Goal: Task Accomplishment & Management: Complete application form

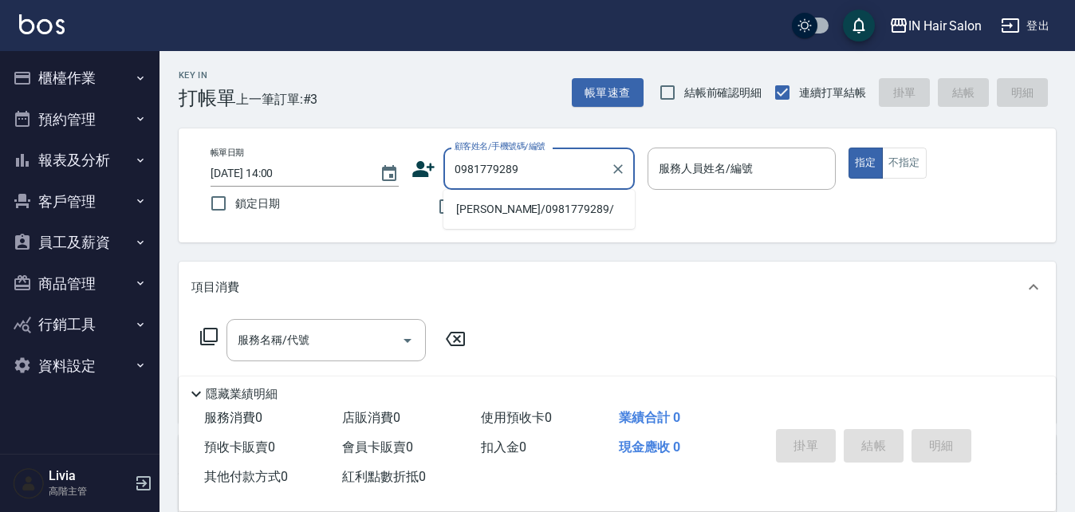
click at [482, 206] on li "[PERSON_NAME]/0981779289/" at bounding box center [539, 209] width 191 height 26
type input "[PERSON_NAME]/0981779289/"
type input "6號設計師[PERSON_NAME]-6"
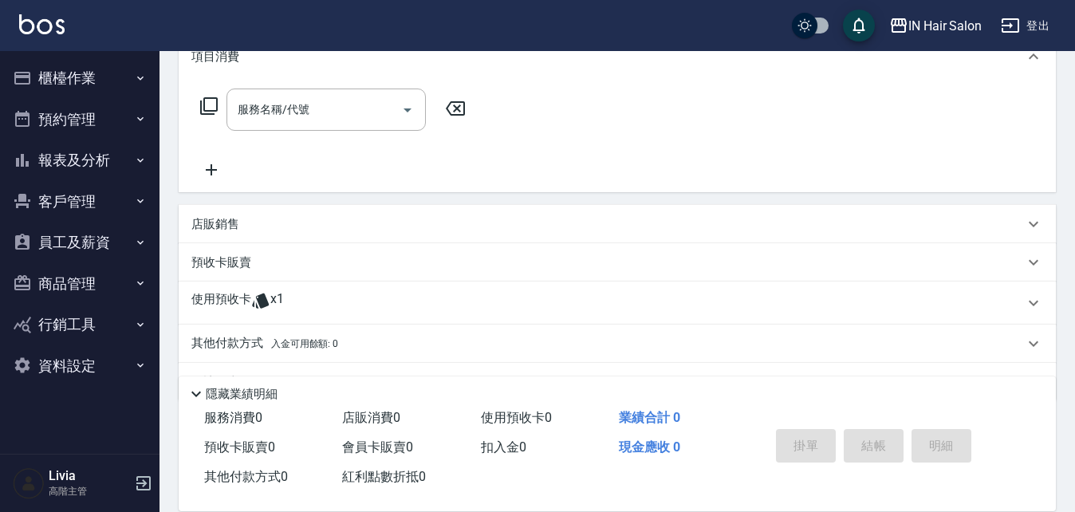
scroll to position [239, 0]
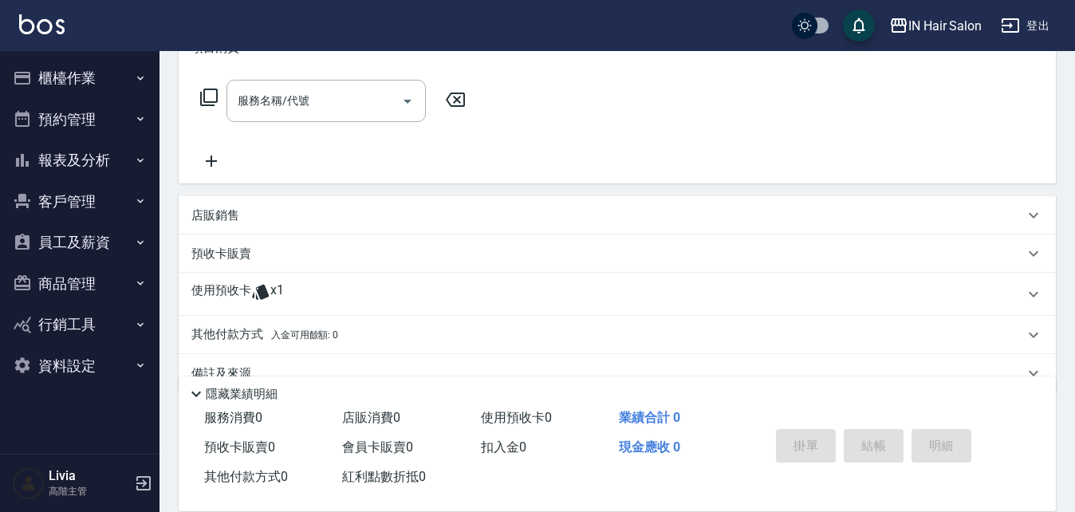
click at [221, 287] on p "使用預收卡" at bounding box center [221, 294] width 60 height 24
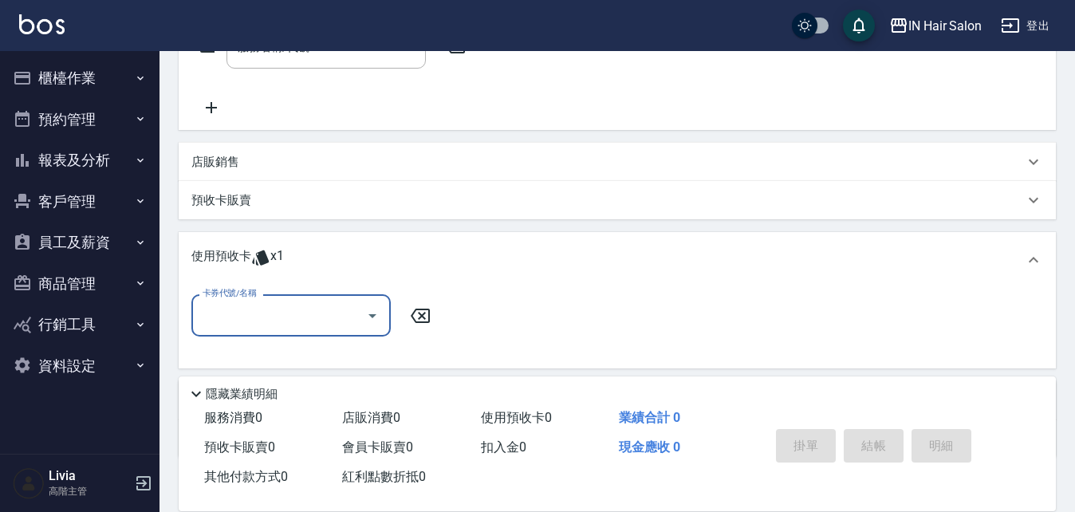
scroll to position [319, 0]
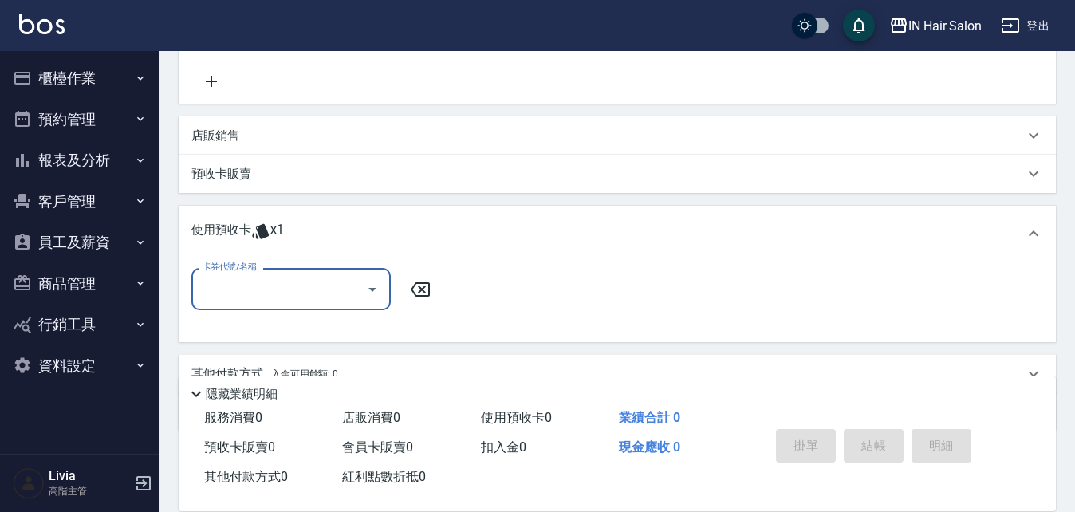
click at [258, 295] on input "卡券代號/名稱" at bounding box center [279, 289] width 161 height 28
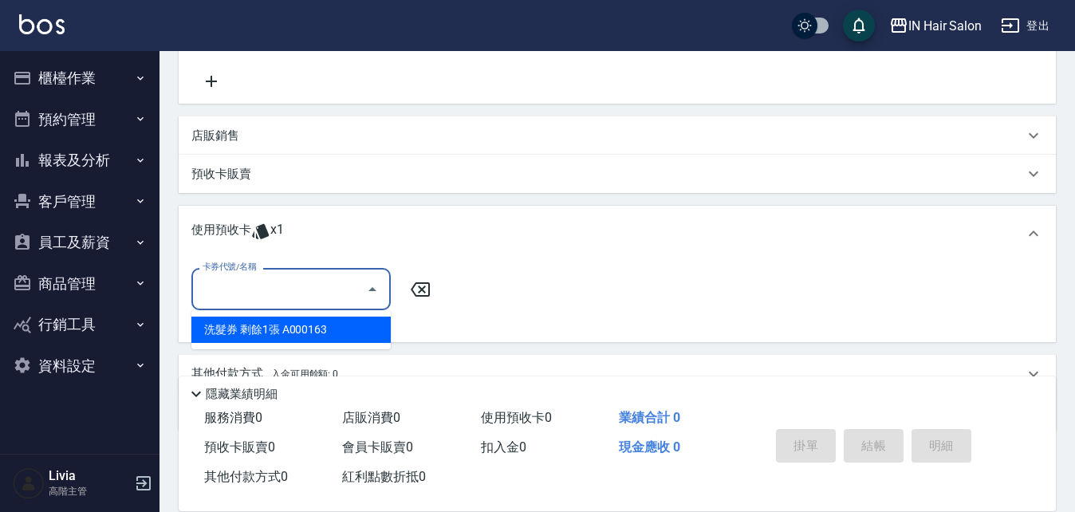
click at [260, 326] on div "洗髮券 剩餘1張 A000163" at bounding box center [290, 330] width 199 height 26
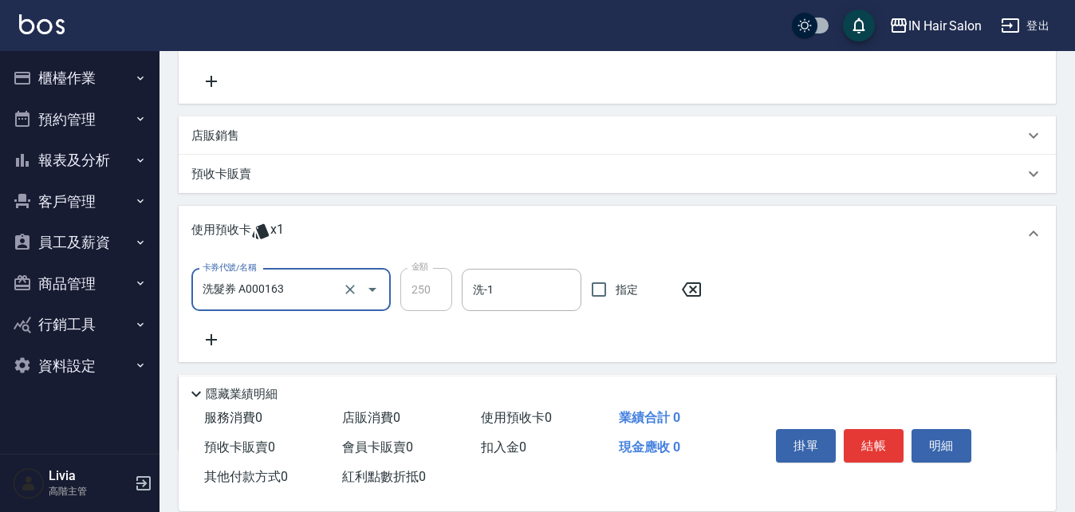
type input "洗髮券 A000163"
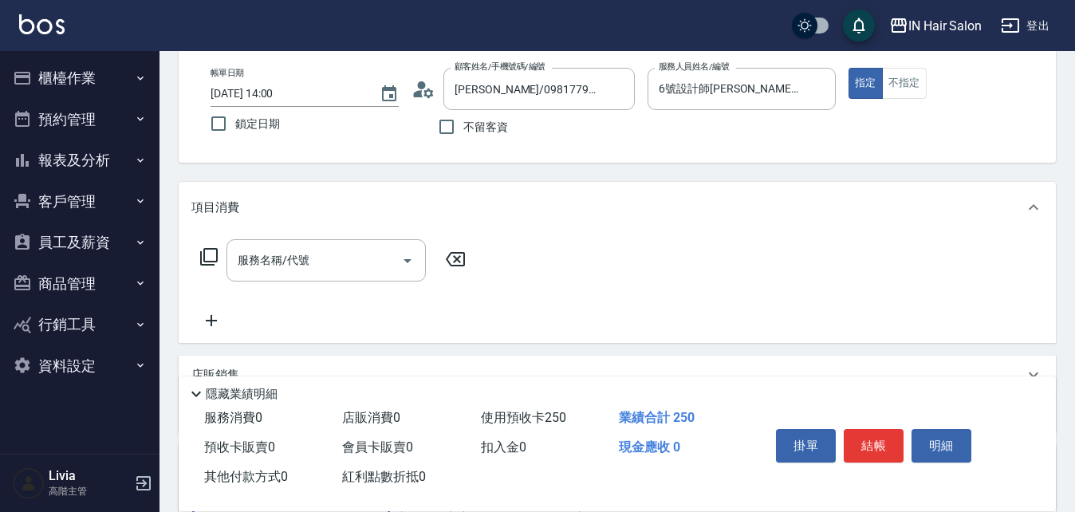
scroll to position [0, 0]
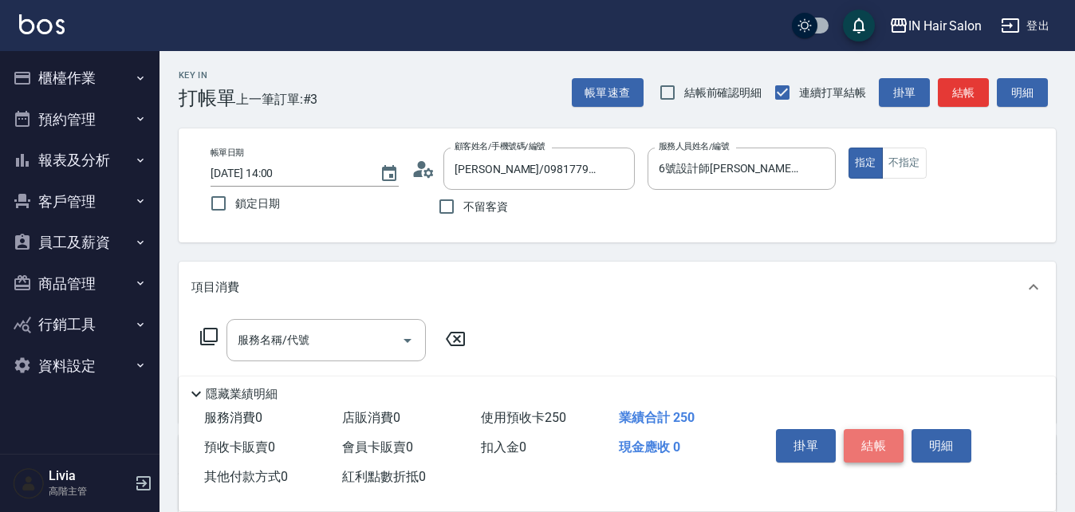
click at [885, 436] on button "結帳" at bounding box center [874, 446] width 60 height 34
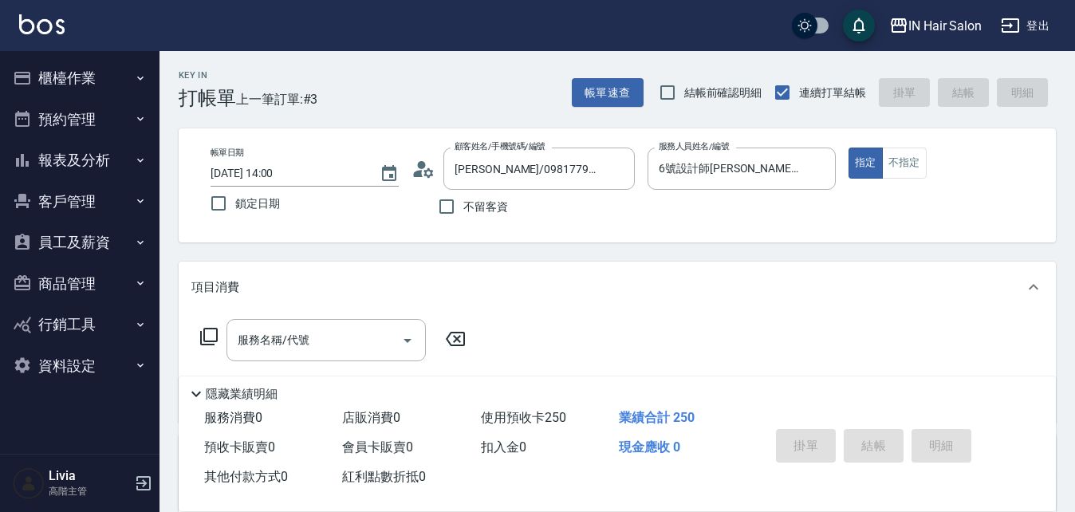
type input "[DATE] 16:25"
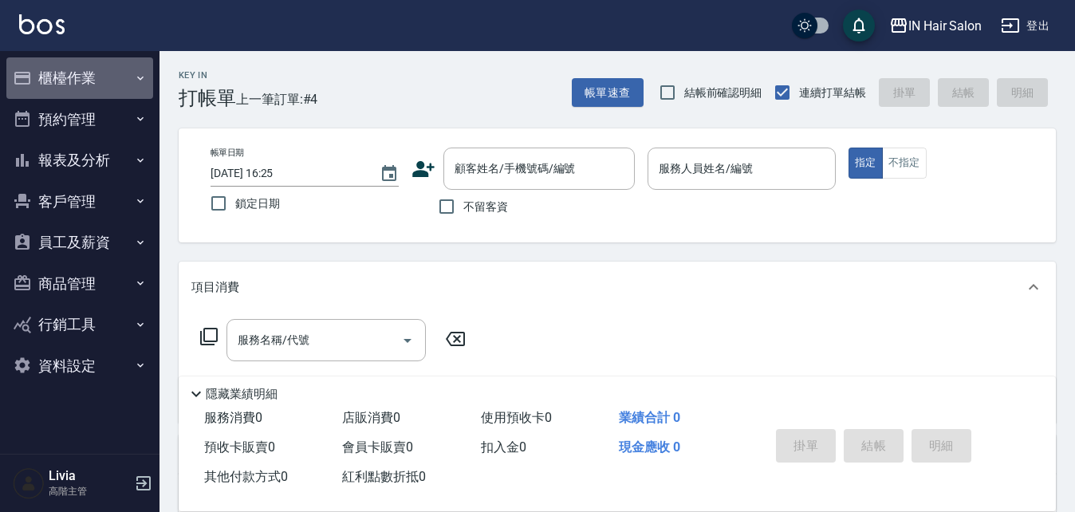
click at [85, 81] on button "櫃檯作業" at bounding box center [79, 77] width 147 height 41
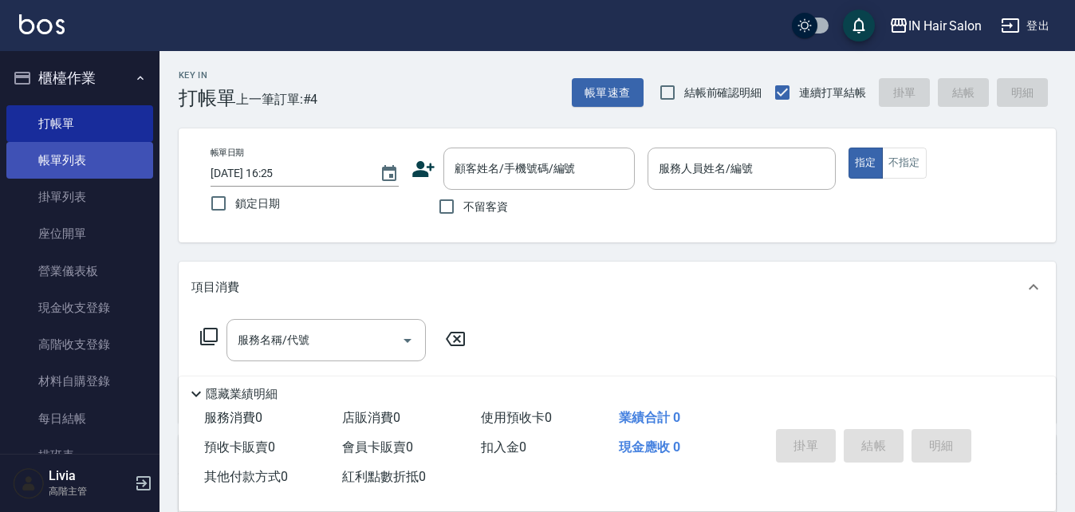
click at [76, 156] on link "帳單列表" at bounding box center [79, 160] width 147 height 37
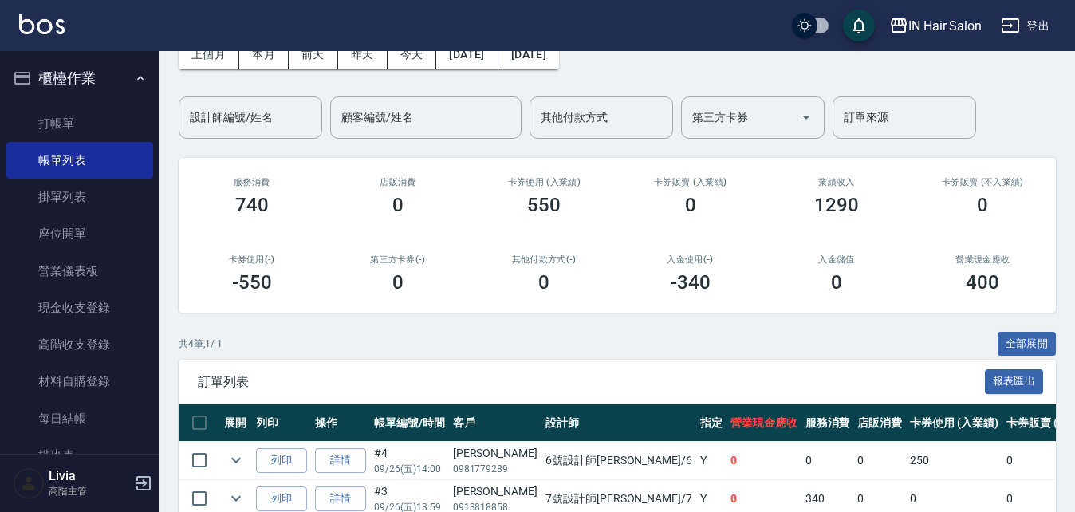
scroll to position [239, 0]
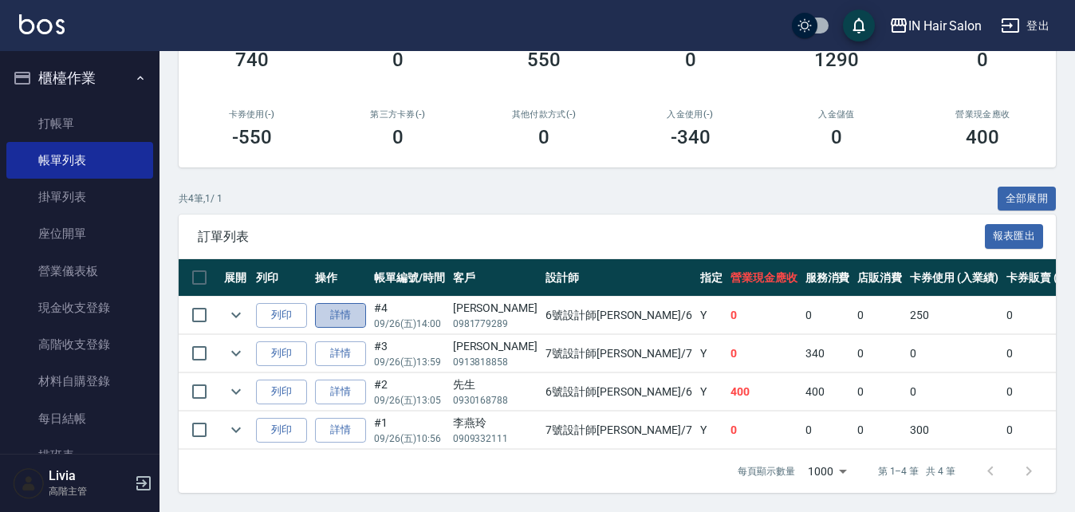
click at [347, 311] on link "詳情" at bounding box center [340, 315] width 51 height 25
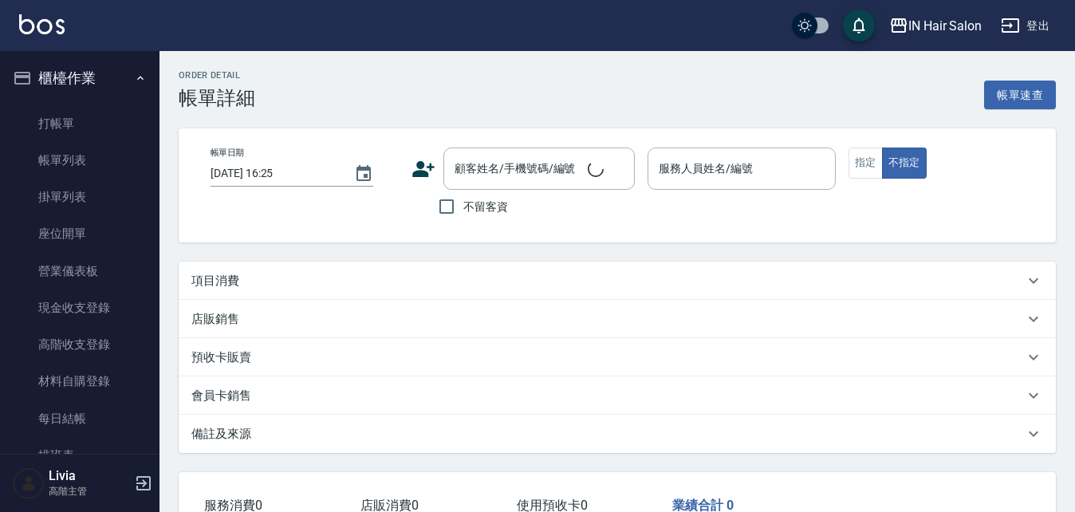
type input "[DATE] 14:00"
type input "6號設計師[PERSON_NAME]-6"
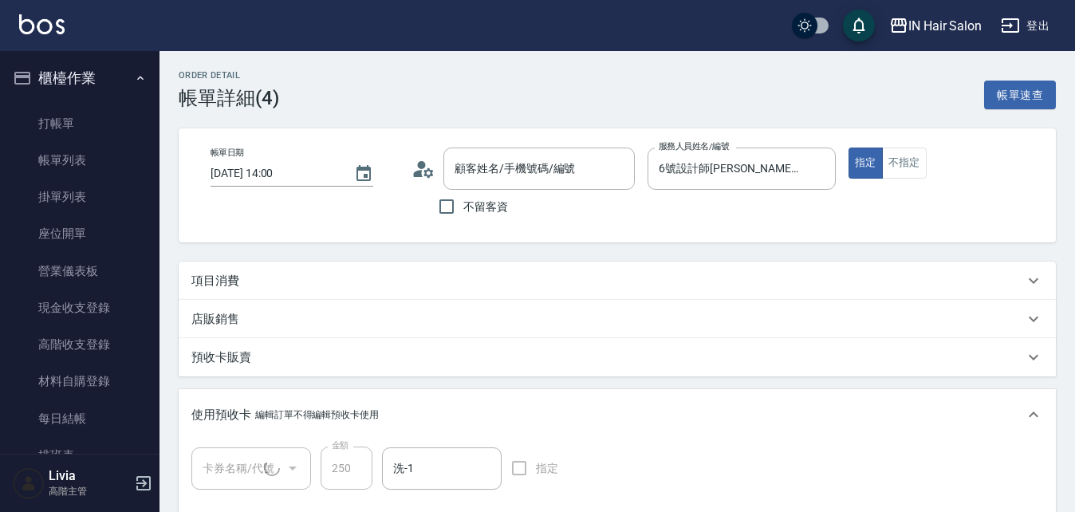
type input "[PERSON_NAME]/0981779289/"
type input "洗髮券(1/1) A000163"
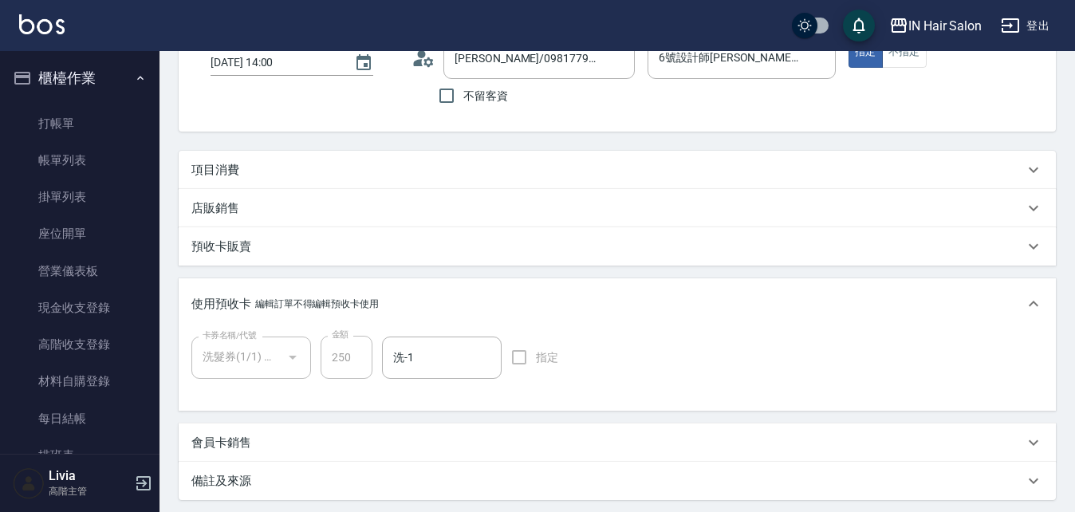
scroll to position [112, 0]
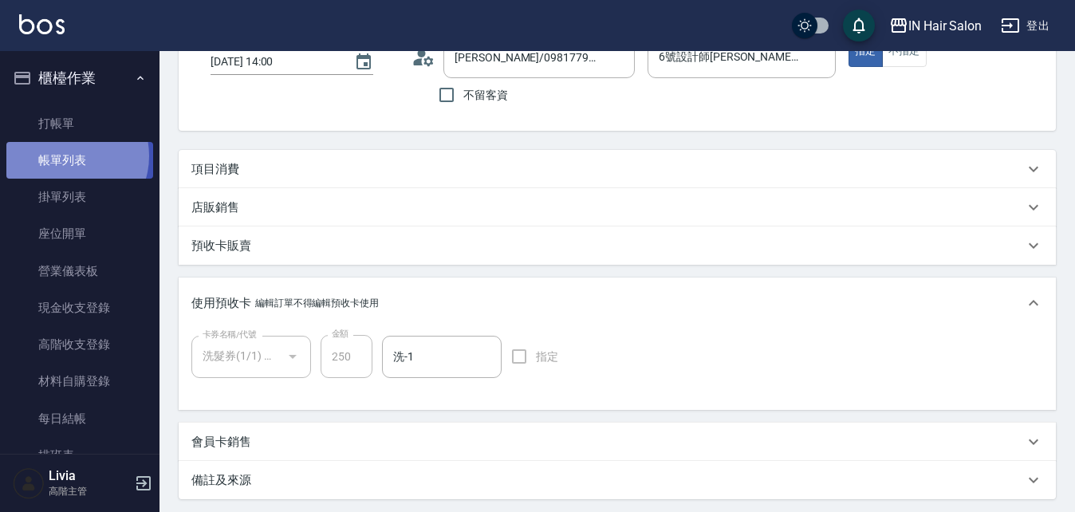
drag, startPoint x: 69, startPoint y: 156, endPoint x: 330, endPoint y: 298, distance: 297.0
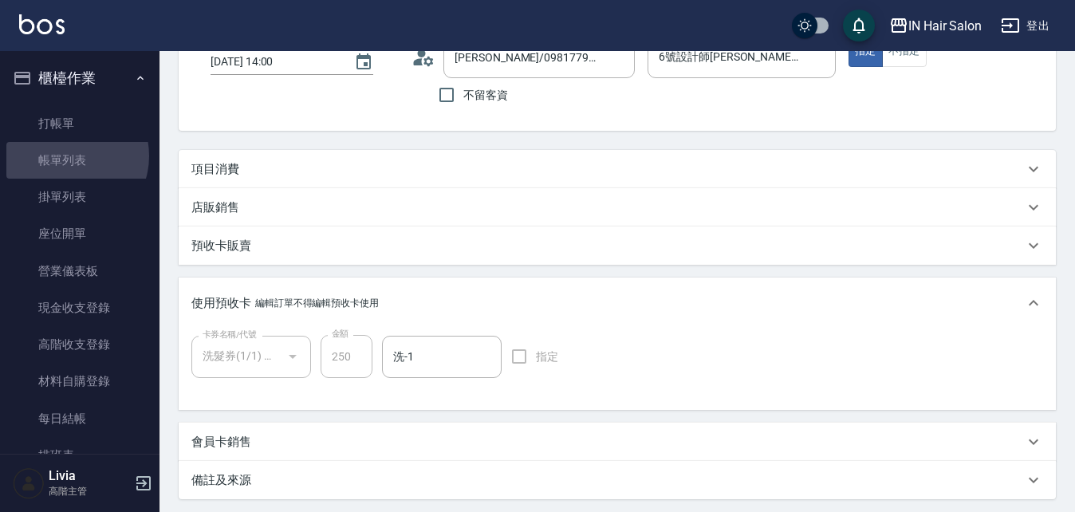
click at [70, 156] on link "帳單列表" at bounding box center [79, 160] width 147 height 37
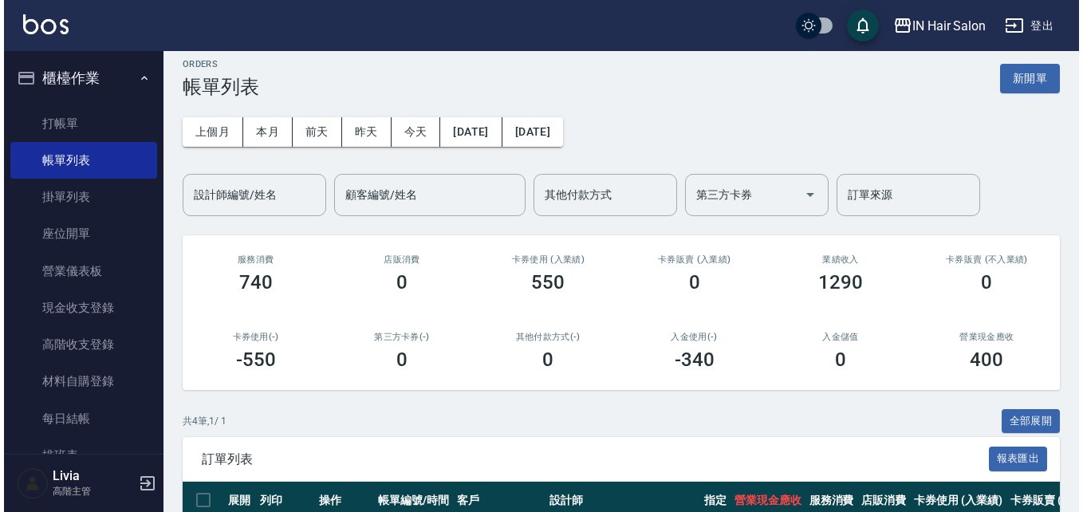
scroll to position [160, 0]
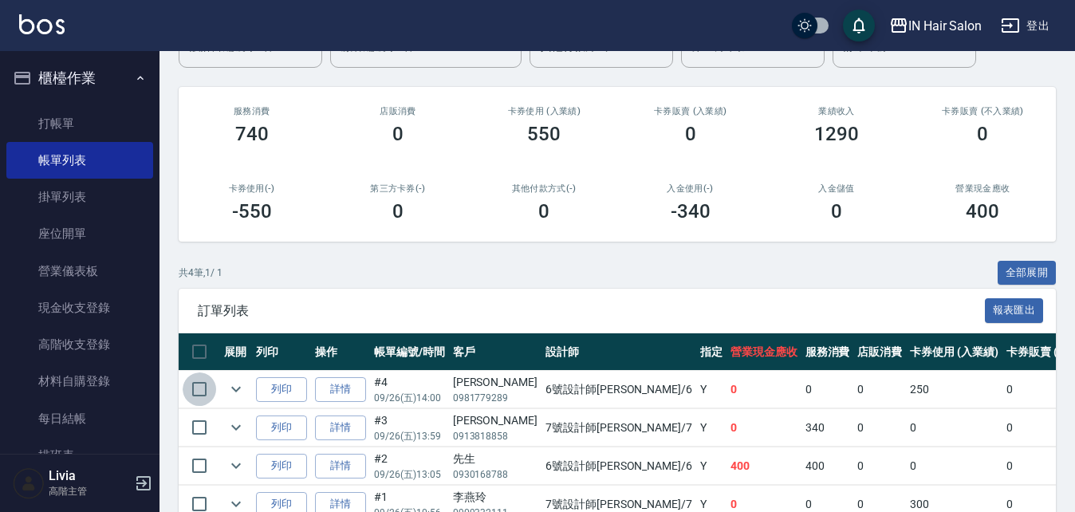
click at [202, 385] on input "checkbox" at bounding box center [200, 390] width 34 height 34
checkbox input "true"
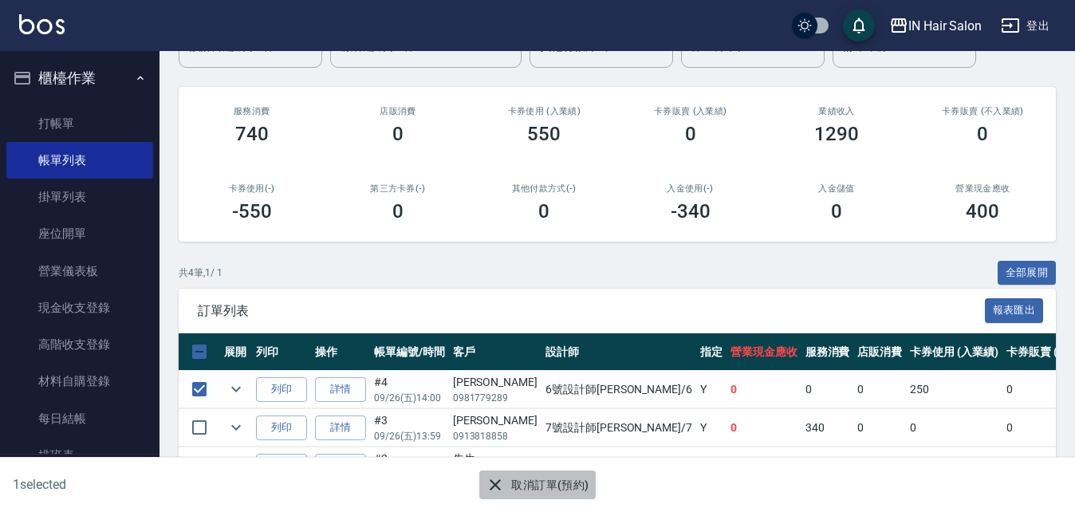
click at [567, 479] on button "取消訂單(預約)" at bounding box center [537, 486] width 116 height 30
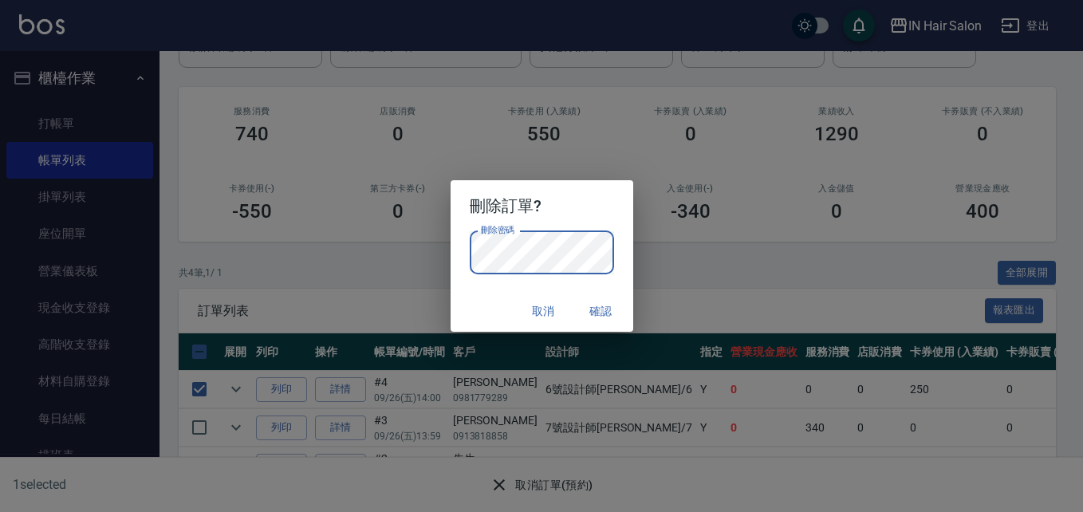
click at [595, 306] on button "確認" at bounding box center [601, 312] width 51 height 30
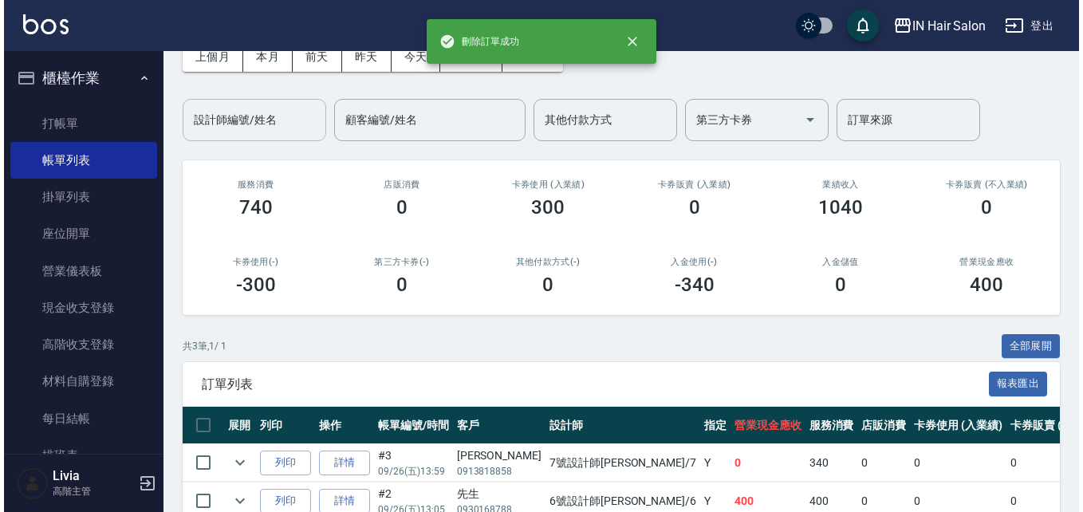
scroll to position [0, 0]
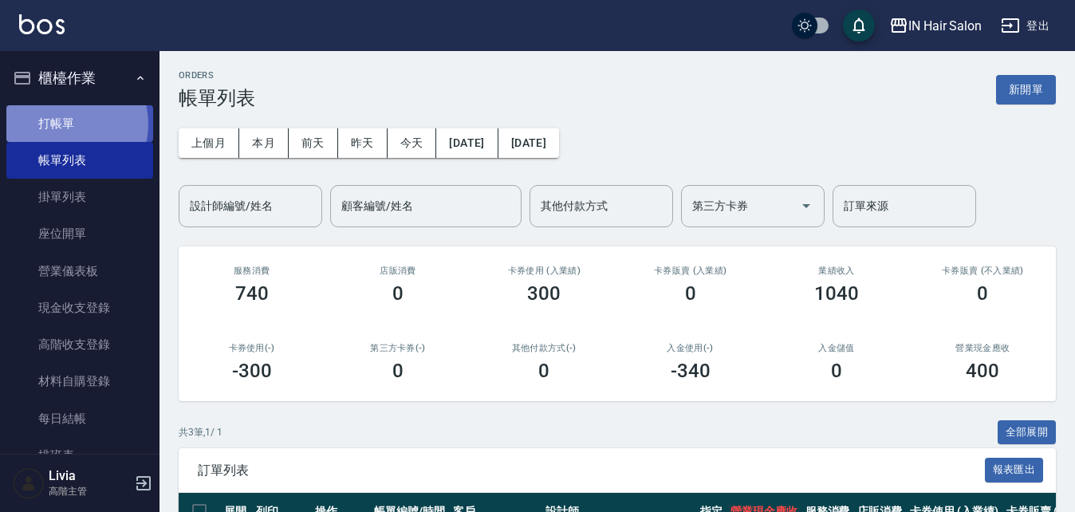
click at [63, 124] on link "打帳單" at bounding box center [79, 123] width 147 height 37
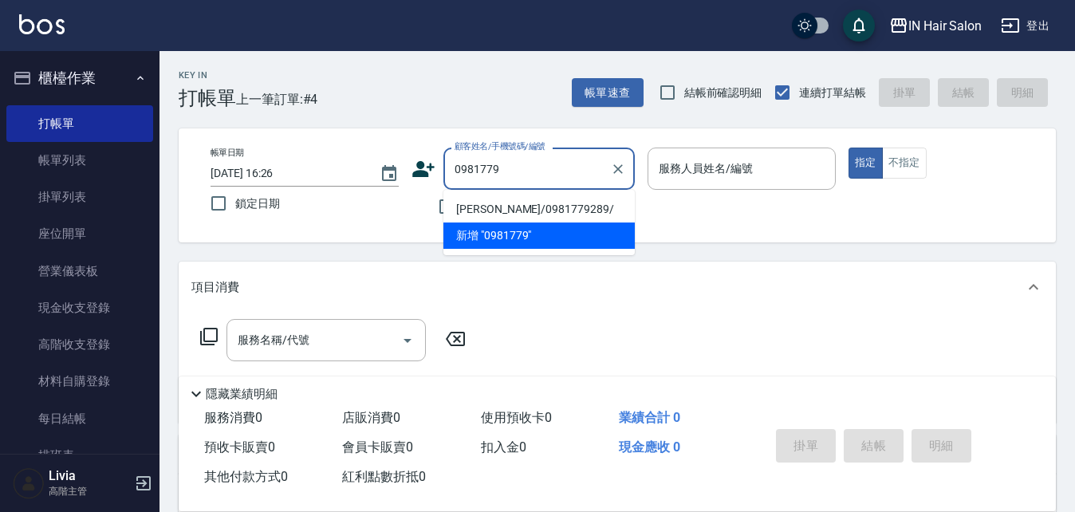
click at [499, 209] on li "[PERSON_NAME]/0981779289/" at bounding box center [539, 209] width 191 height 26
type input "[PERSON_NAME]/0981779289/"
type input "6號設計師[PERSON_NAME]-6"
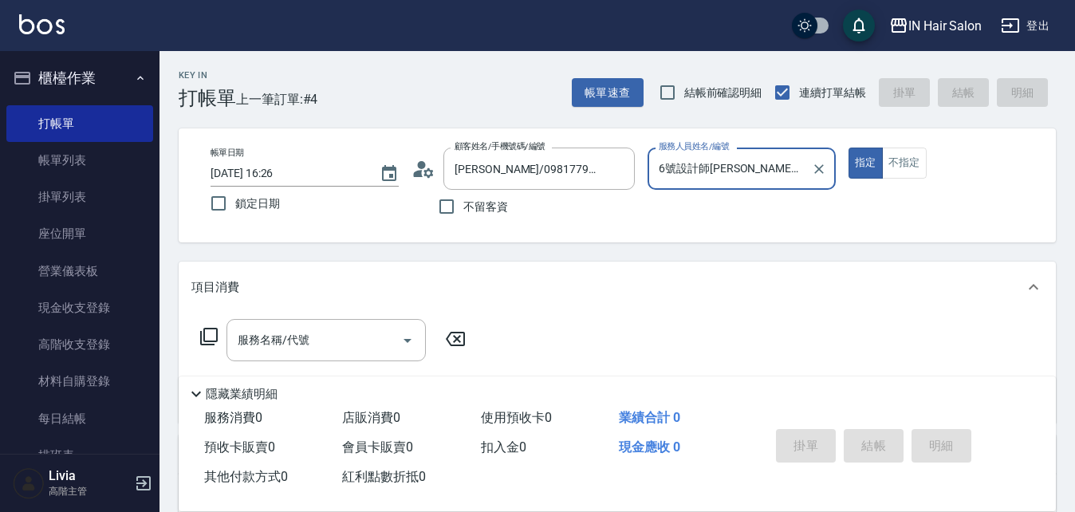
click at [209, 333] on icon at bounding box center [208, 336] width 19 height 19
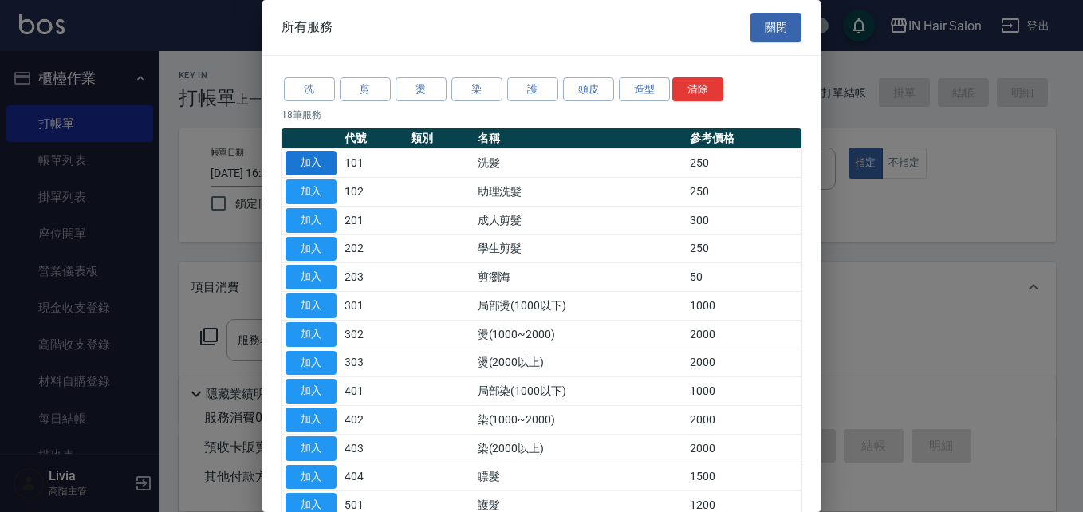
click at [310, 160] on button "加入" at bounding box center [311, 163] width 51 height 25
type input "洗髮(101)"
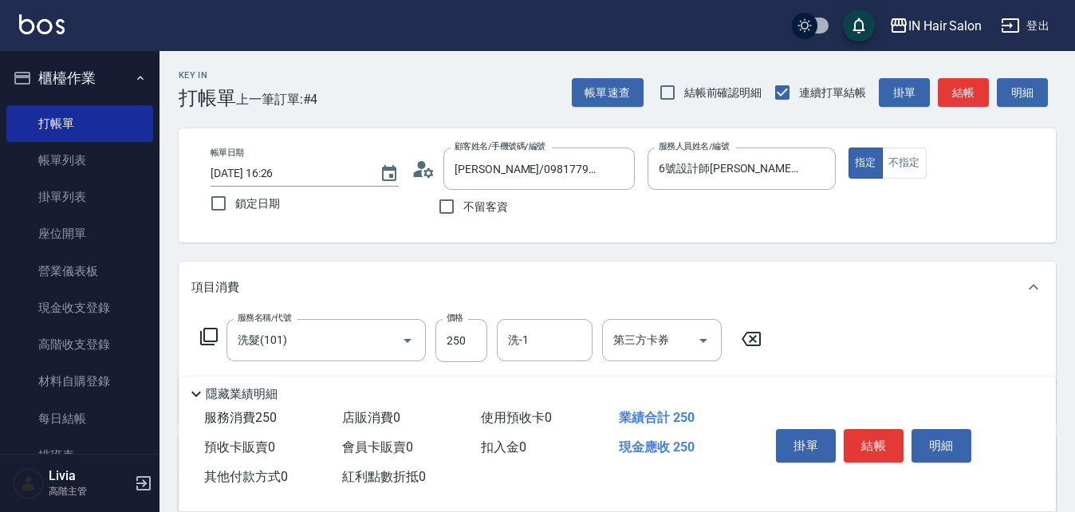
click at [210, 333] on icon at bounding box center [208, 336] width 19 height 19
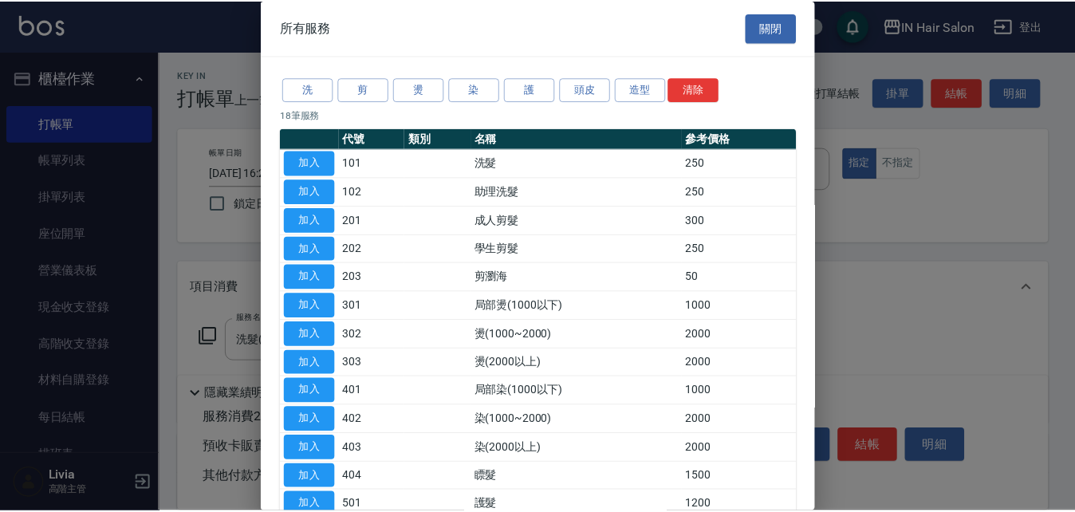
scroll to position [80, 0]
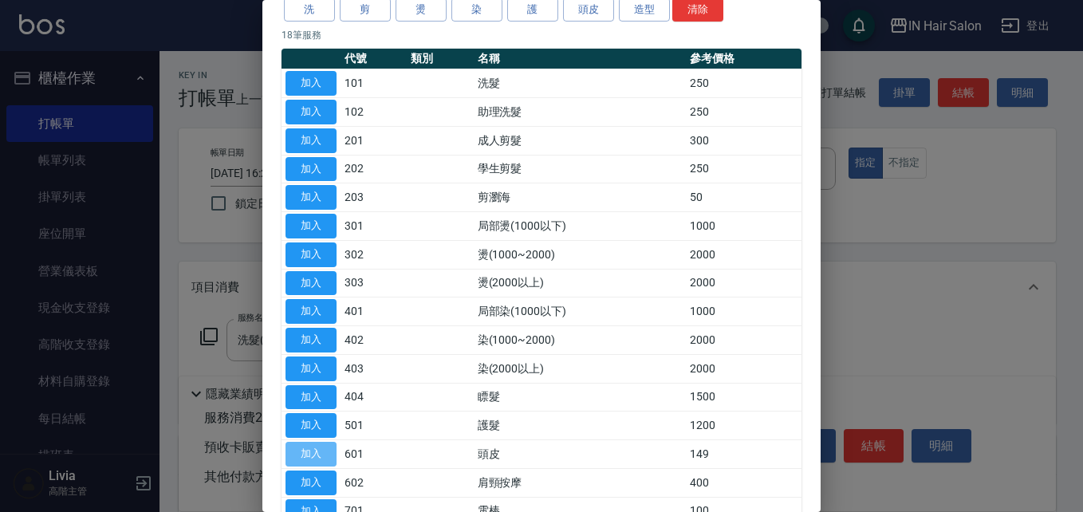
drag, startPoint x: 310, startPoint y: 451, endPoint x: 342, endPoint y: 400, distance: 60.2
click at [310, 448] on button "加入" at bounding box center [311, 454] width 51 height 25
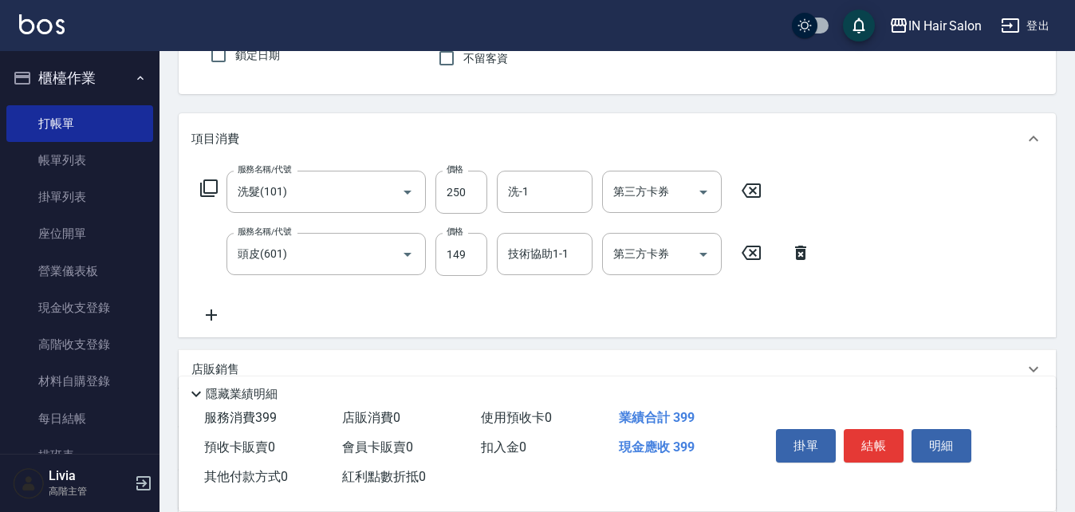
scroll to position [160, 0]
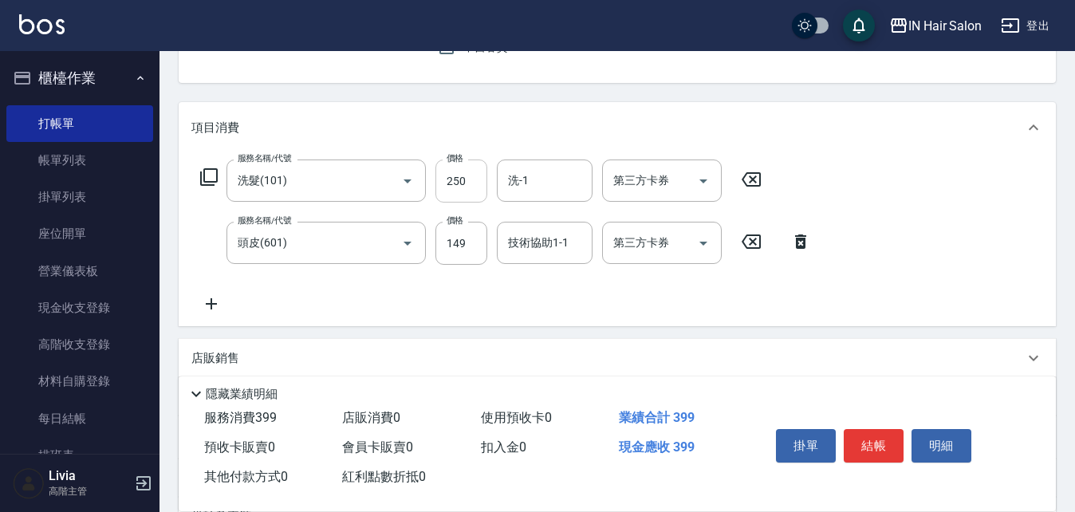
click at [479, 170] on input "250" at bounding box center [462, 181] width 52 height 43
type input "300"
drag, startPoint x: 410, startPoint y: 290, endPoint x: 433, endPoint y: 285, distance: 23.6
click at [413, 290] on div "服務名稱/代號 洗髮(101) 服務名稱/代號 價格 300 價格 洗-1 洗-1 第三方卡券 第三方卡券 服務名稱/代號 頭皮(601) 服務名稱/代號 價…" at bounding box center [505, 237] width 629 height 154
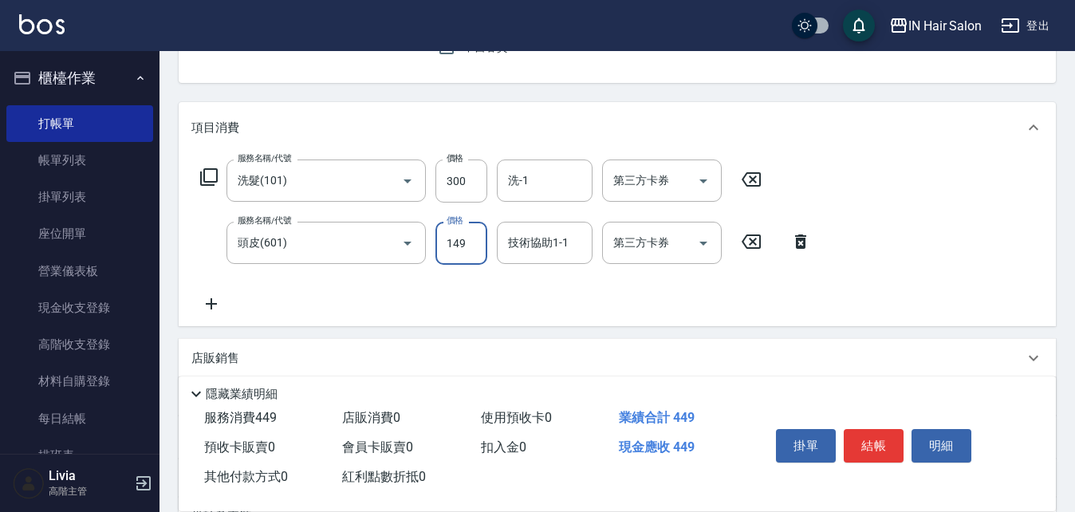
click at [463, 255] on input "149" at bounding box center [462, 243] width 52 height 43
type input "100"
click at [373, 284] on div "服務名稱/代號 洗髮(101) 服務名稱/代號 價格 300 價格 洗-1 洗-1 第三方卡券 第三方卡券 服務名稱/代號 頭皮(601) 服務名稱/代號 價…" at bounding box center [505, 237] width 629 height 154
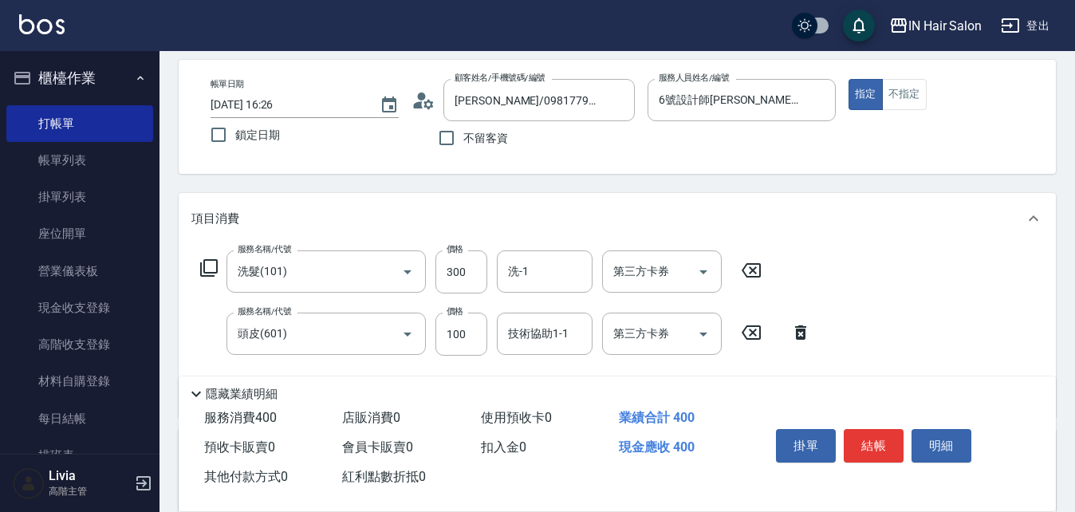
scroll to position [0, 0]
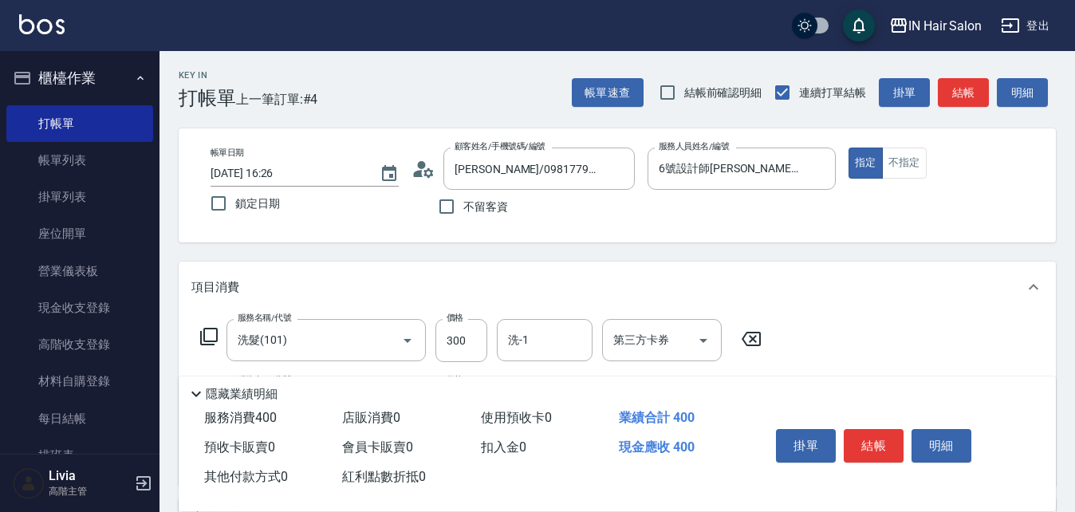
drag, startPoint x: 862, startPoint y: 436, endPoint x: 885, endPoint y: 419, distance: 29.7
click at [869, 432] on button "結帳" at bounding box center [874, 446] width 60 height 34
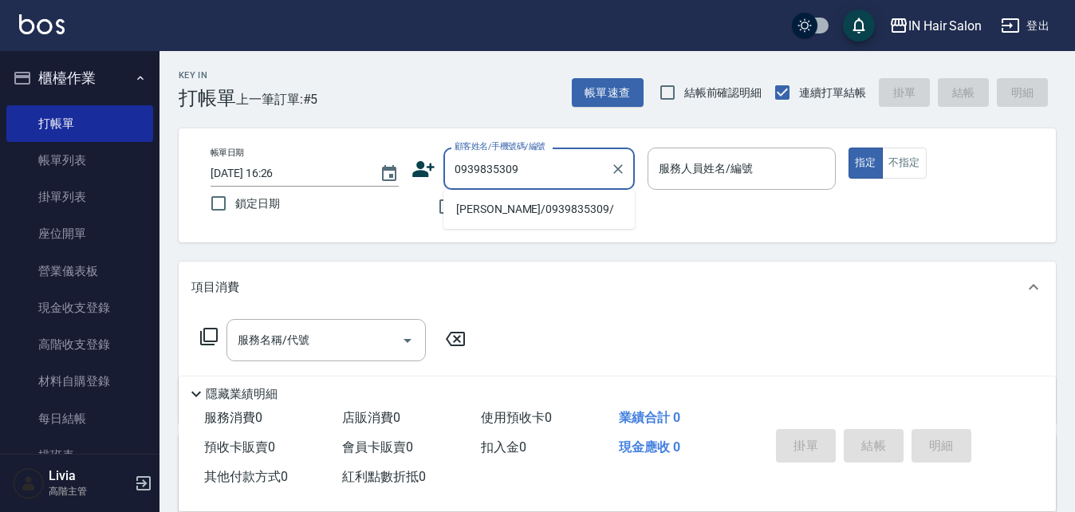
click at [476, 211] on li "[PERSON_NAME]/0939835309/" at bounding box center [539, 209] width 191 height 26
type input "[PERSON_NAME]/0939835309/"
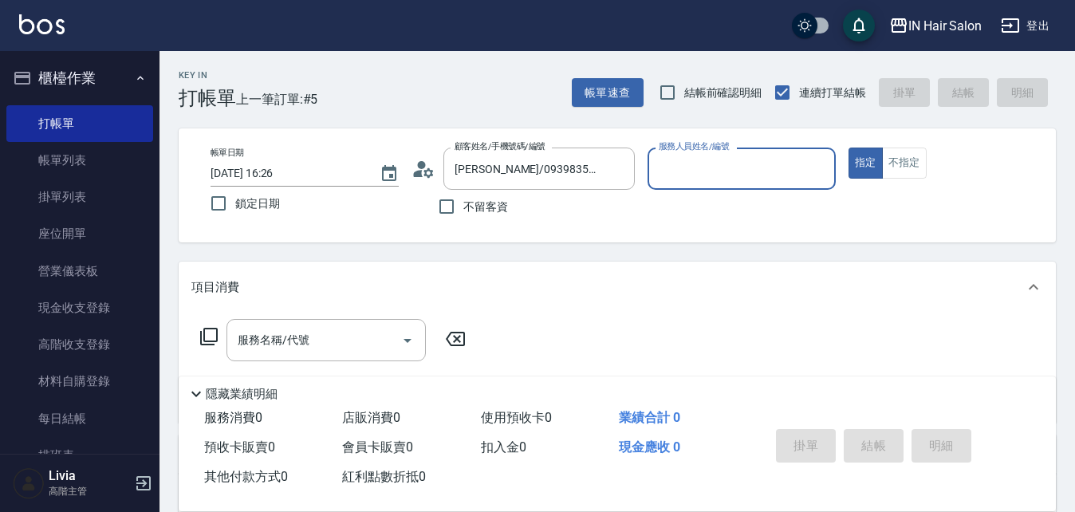
type input "8號店長Livia-8"
click at [211, 328] on icon at bounding box center [208, 336] width 19 height 19
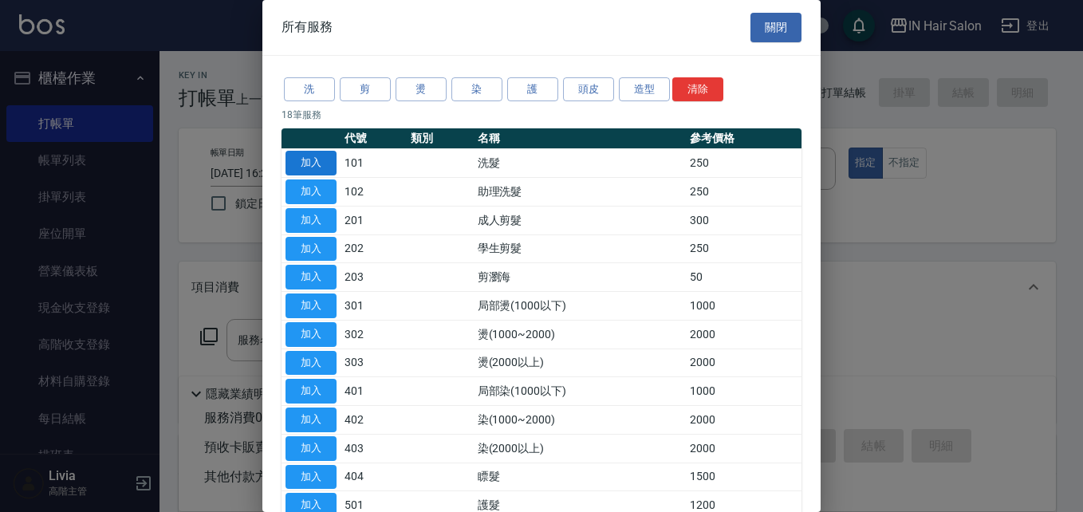
click at [313, 159] on button "加入" at bounding box center [311, 163] width 51 height 25
type input "洗髮(101)"
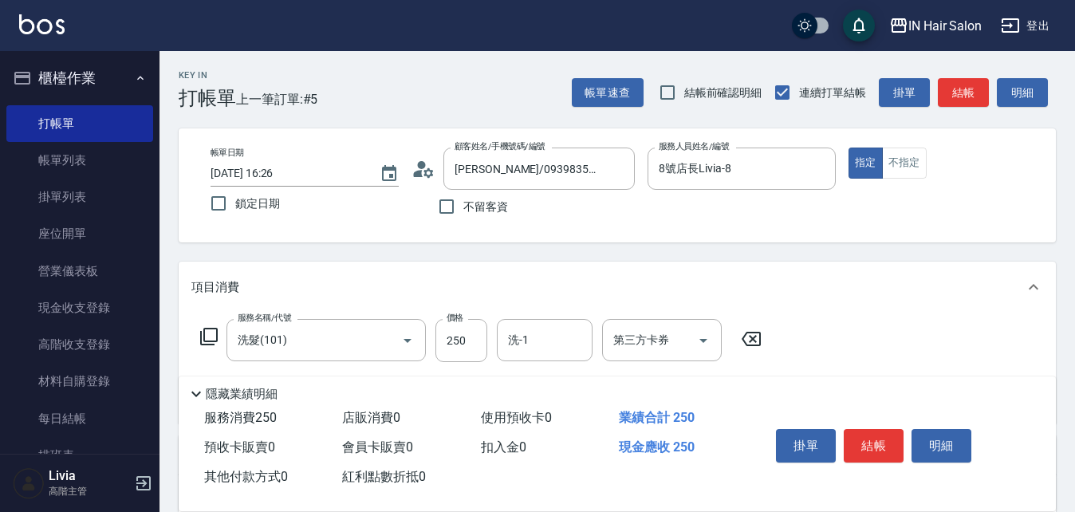
click at [207, 335] on icon at bounding box center [208, 336] width 19 height 19
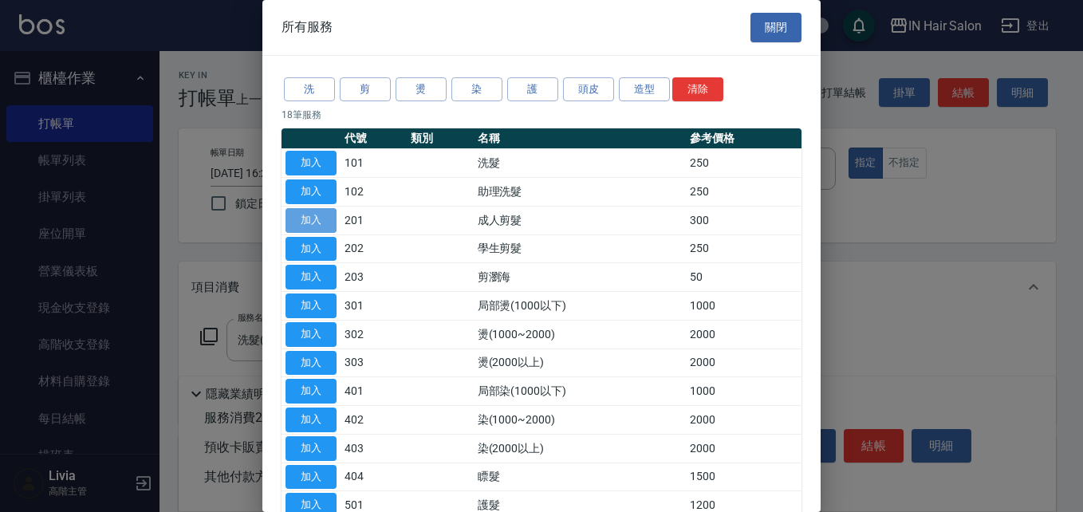
click at [313, 222] on button "加入" at bounding box center [311, 220] width 51 height 25
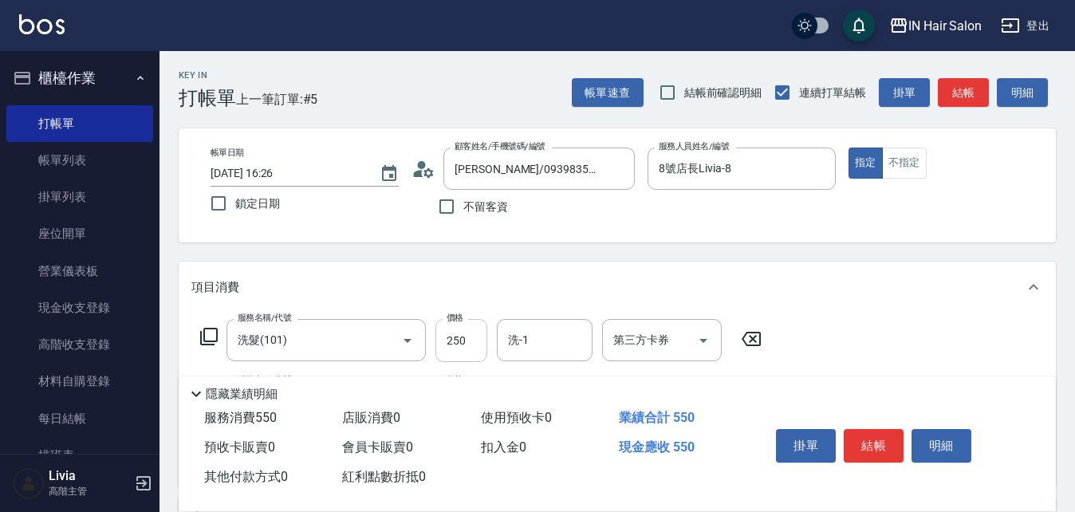
click at [465, 337] on input "250" at bounding box center [462, 340] width 52 height 43
type input "300"
click at [899, 325] on div "服務名稱/代號 洗髮(101) 服務名稱/代號 價格 300 價格 洗-1 洗-1 第三方卡券 第三方卡券 服務名稱/代號 成人剪髮(201) 服務名稱/代號…" at bounding box center [617, 399] width 877 height 173
click at [884, 440] on button "結帳" at bounding box center [874, 446] width 60 height 34
